Goal: Transaction & Acquisition: Purchase product/service

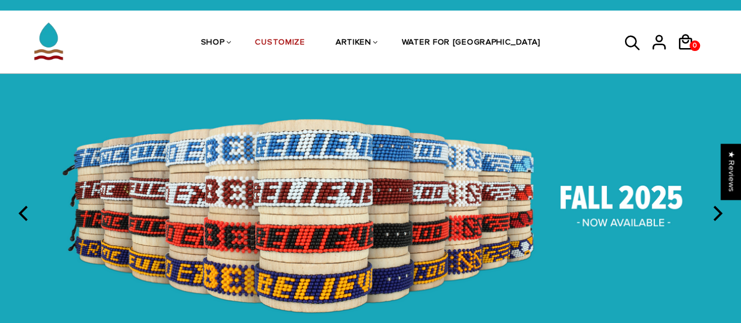
scroll to position [22, 0]
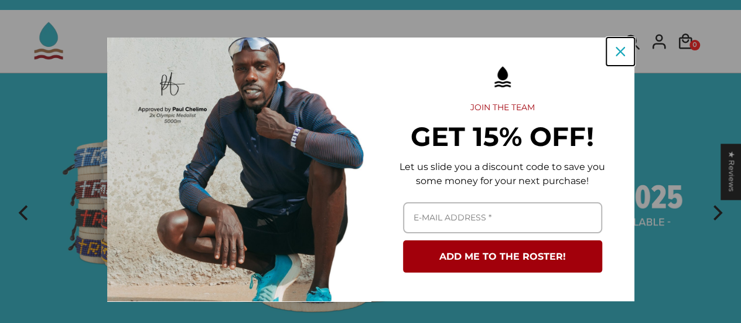
click at [615, 53] on icon "close icon" at bounding box center [619, 51] width 9 height 9
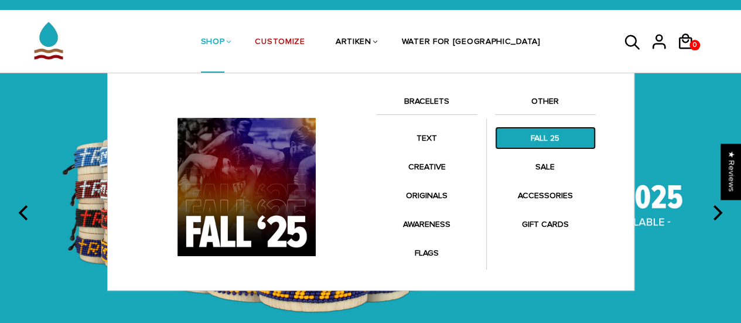
click at [556, 142] on link "FALL 25" at bounding box center [545, 137] width 101 height 23
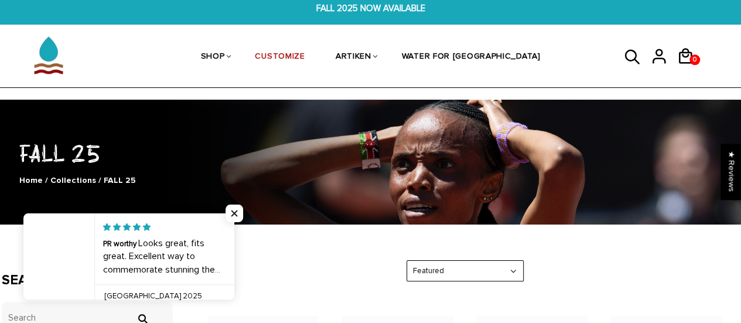
scroll to position [7, 0]
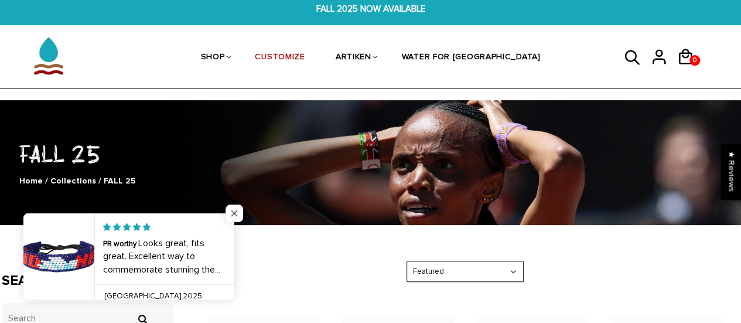
click at [232, 214] on span "Close popup widget" at bounding box center [234, 213] width 18 height 18
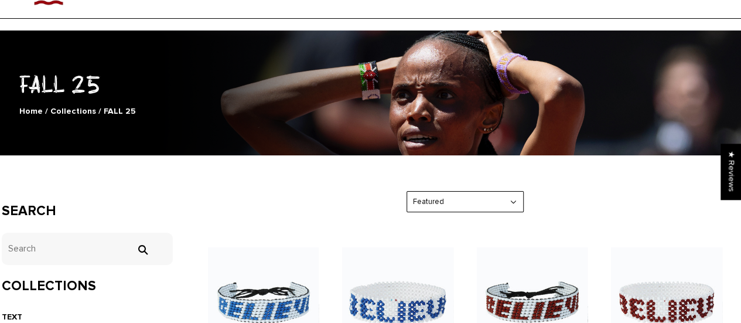
scroll to position [0, 0]
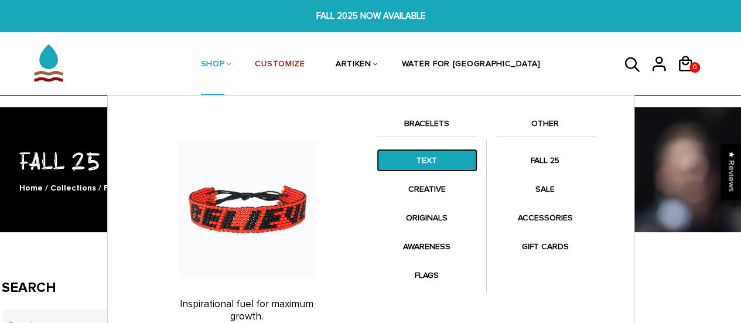
click at [425, 160] on link "TEXT" at bounding box center [427, 160] width 101 height 23
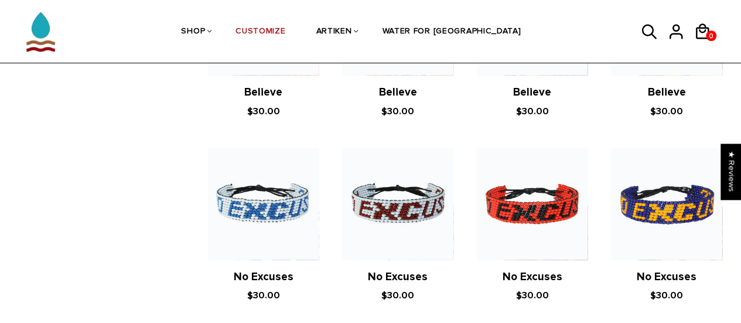
scroll to position [543, 0]
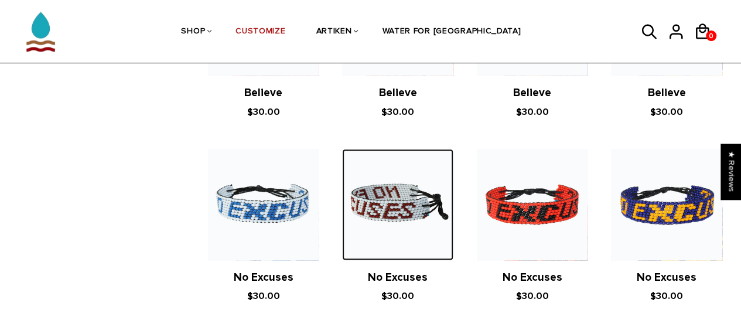
click at [388, 217] on img at bounding box center [397, 204] width 111 height 111
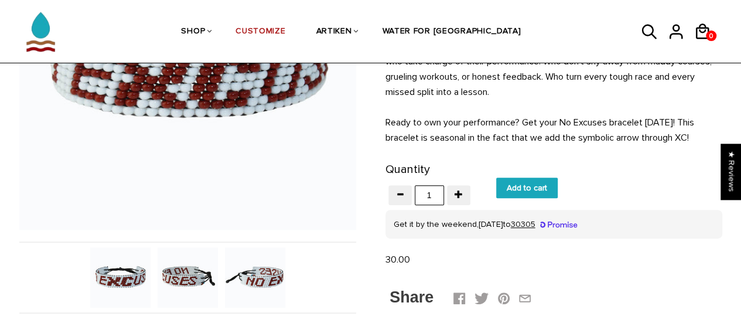
scroll to position [230, 0]
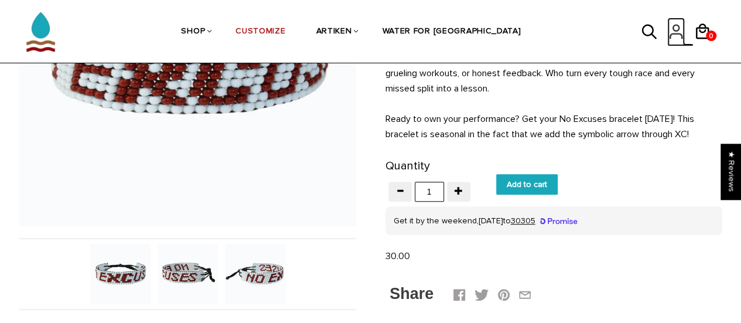
click at [675, 29] on icon at bounding box center [676, 32] width 18 height 28
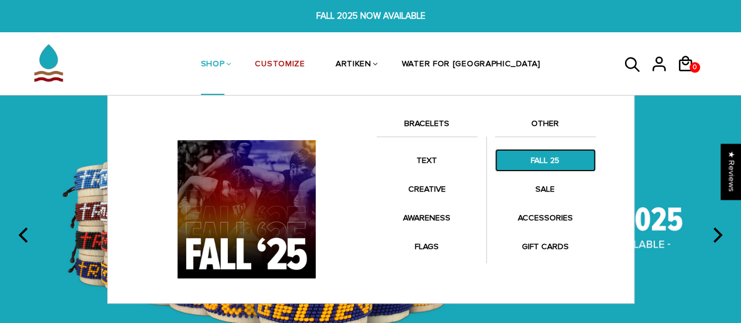
click at [546, 159] on link "FALL 25" at bounding box center [545, 160] width 101 height 23
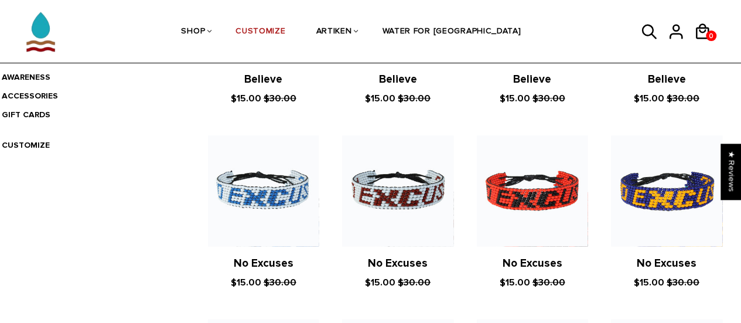
scroll to position [374, 0]
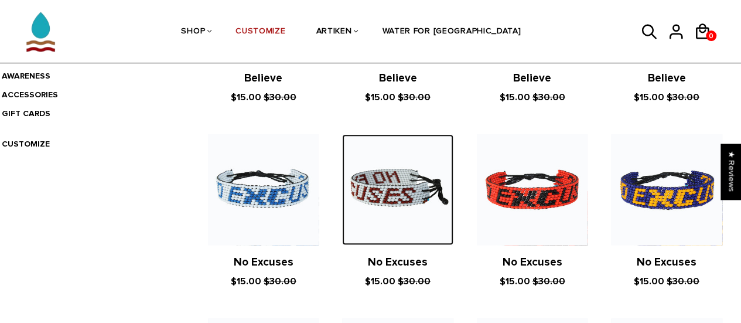
click at [387, 210] on img at bounding box center [397, 189] width 111 height 111
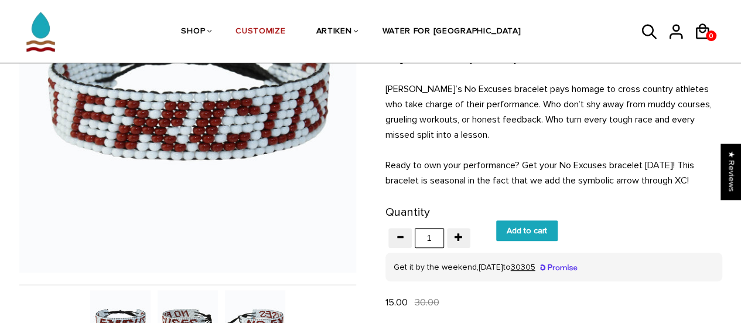
scroll to position [185, 0]
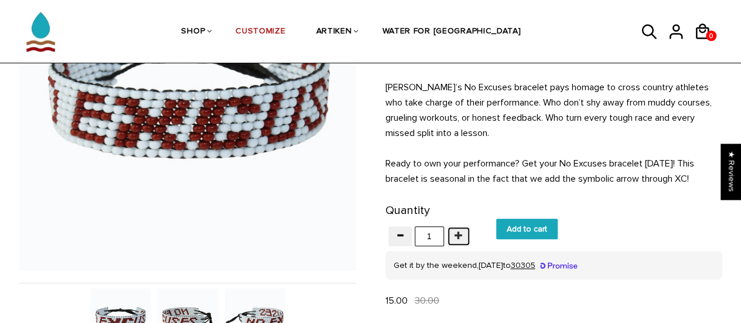
click at [454, 234] on span "button" at bounding box center [458, 235] width 8 height 8
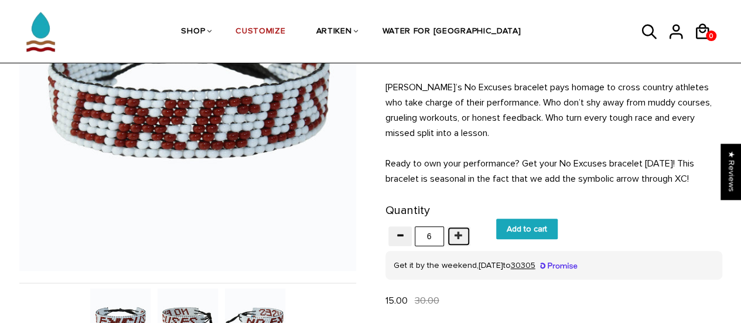
click at [454, 234] on span "button" at bounding box center [458, 235] width 8 height 8
click at [408, 235] on button "button" at bounding box center [399, 236] width 23 height 20
type input "6"
click at [529, 221] on input "Add to cart" at bounding box center [526, 228] width 61 height 20
type input "Add to cart"
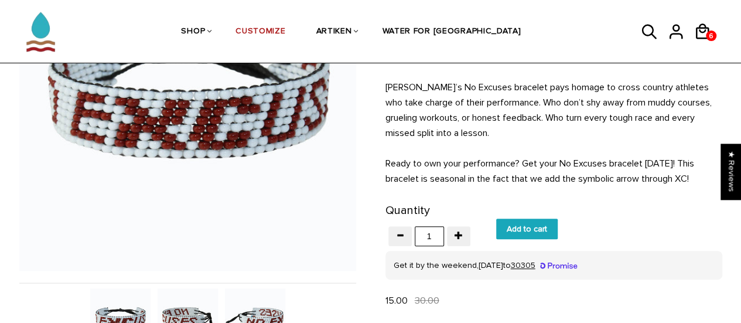
scroll to position [185, 0]
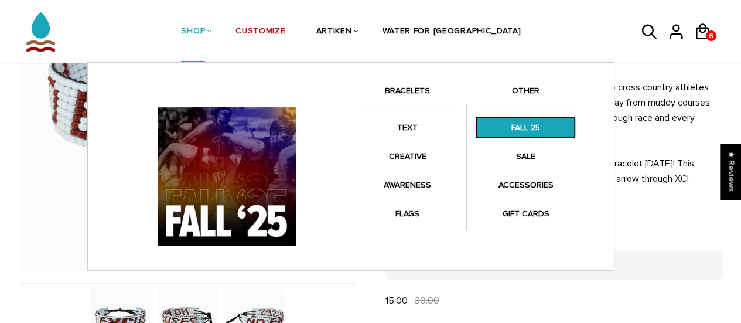
click at [522, 128] on link "FALL 25" at bounding box center [525, 127] width 101 height 23
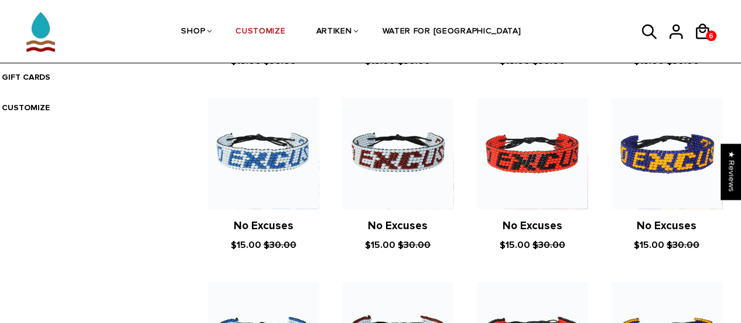
scroll to position [411, 0]
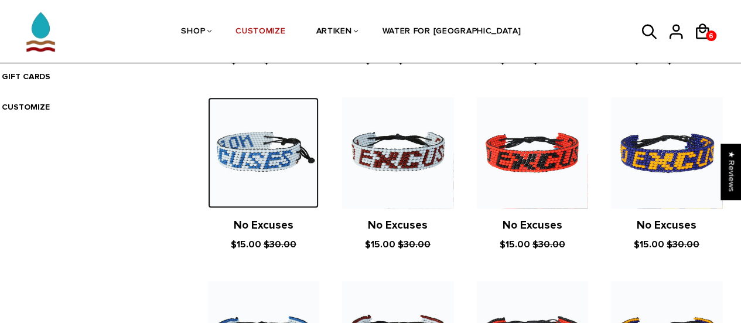
click at [249, 154] on img at bounding box center [263, 152] width 111 height 111
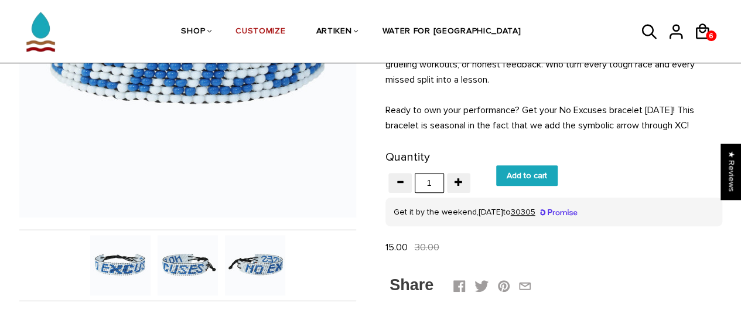
scroll to position [239, 0]
click at [456, 178] on span "button" at bounding box center [458, 181] width 8 height 8
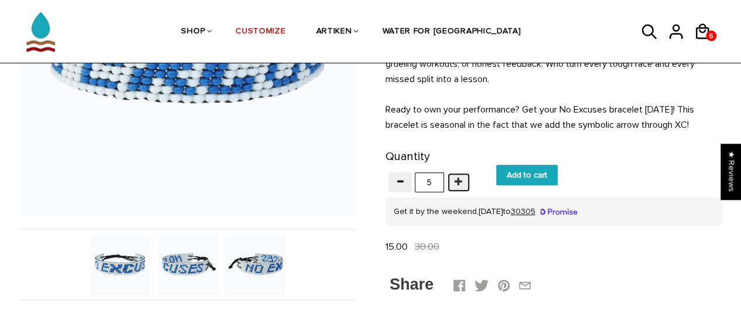
click at [456, 178] on span "button" at bounding box center [458, 181] width 8 height 8
type input "6"
click at [512, 177] on input "Add to cart" at bounding box center [526, 175] width 61 height 20
type input "Add to cart"
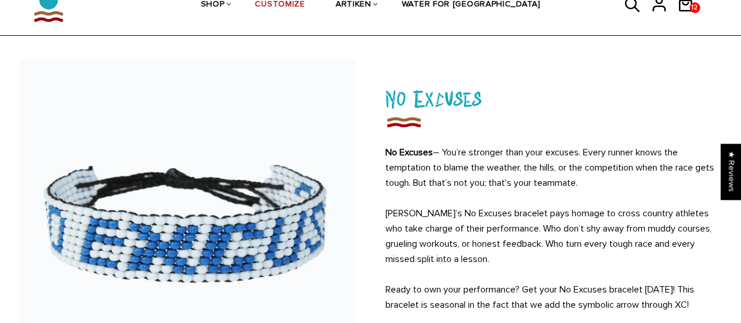
scroll to position [0, 0]
